Goal: Use online tool/utility: Utilize a website feature to perform a specific function

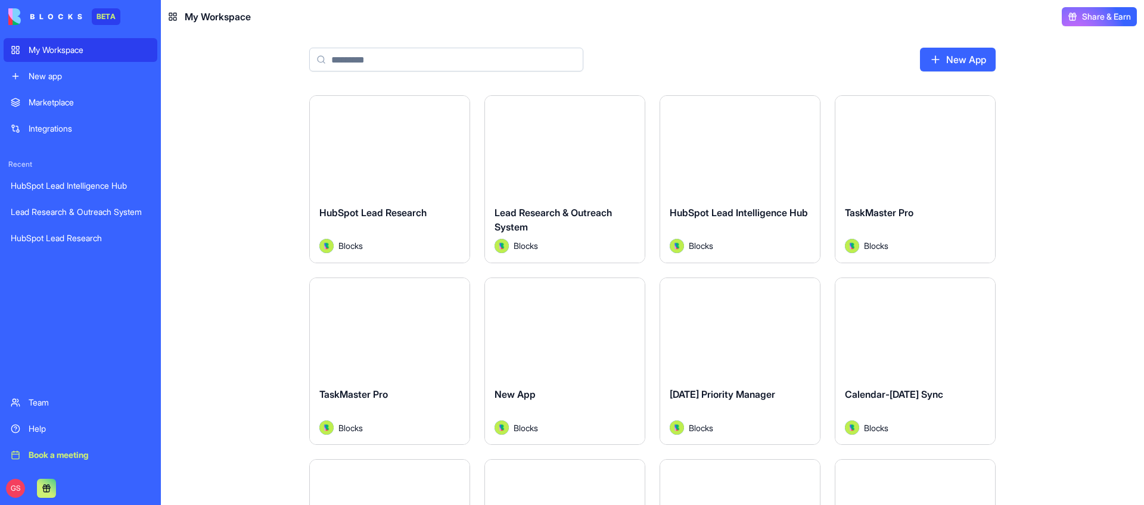
click at [578, 144] on button "Launch" at bounding box center [564, 146] width 89 height 24
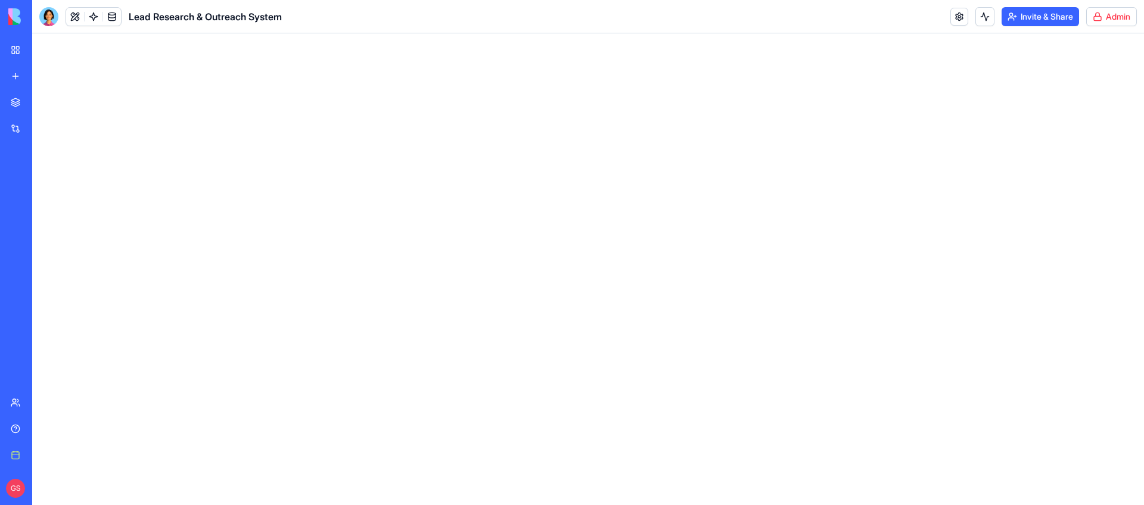
click at [1117, 17] on html "BETA My Workspace New app Marketplace Integrations Recent HubSpot Lead Intellig…" at bounding box center [572, 252] width 1144 height 505
click at [1102, 86] on div "Compile app" at bounding box center [1079, 86] width 100 height 19
click at [1124, 14] on html "BETA My Workspace New app Marketplace Integrations Recent HubSpot Lead Intellig…" at bounding box center [572, 252] width 1144 height 505
click at [1092, 81] on div "Compile app" at bounding box center [1079, 86] width 100 height 19
